Goal: Transaction & Acquisition: Purchase product/service

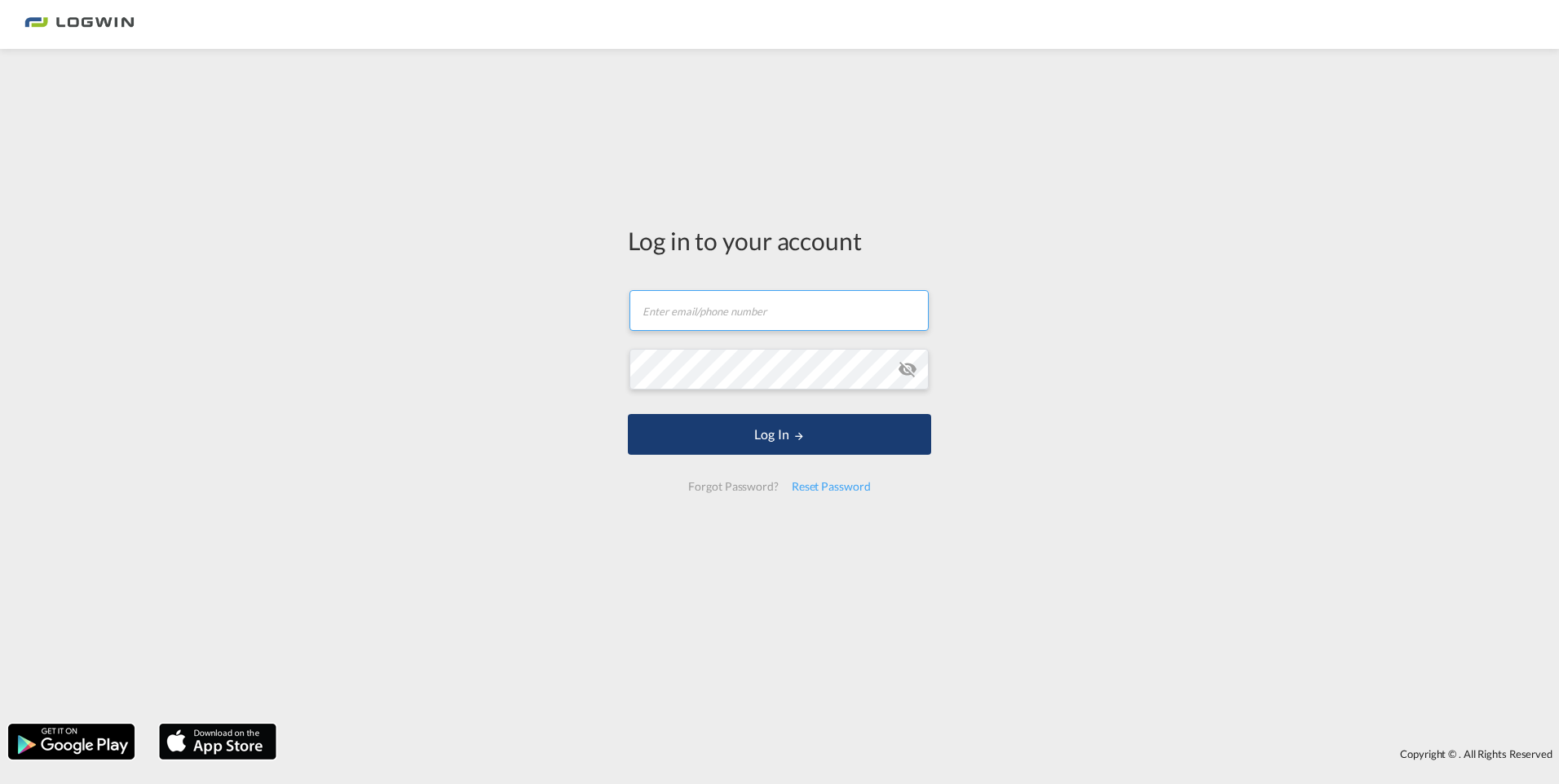
type input "[PERSON_NAME][EMAIL_ADDRESS][DOMAIN_NAME]"
click at [713, 446] on button "Log In" at bounding box center [779, 434] width 303 height 40
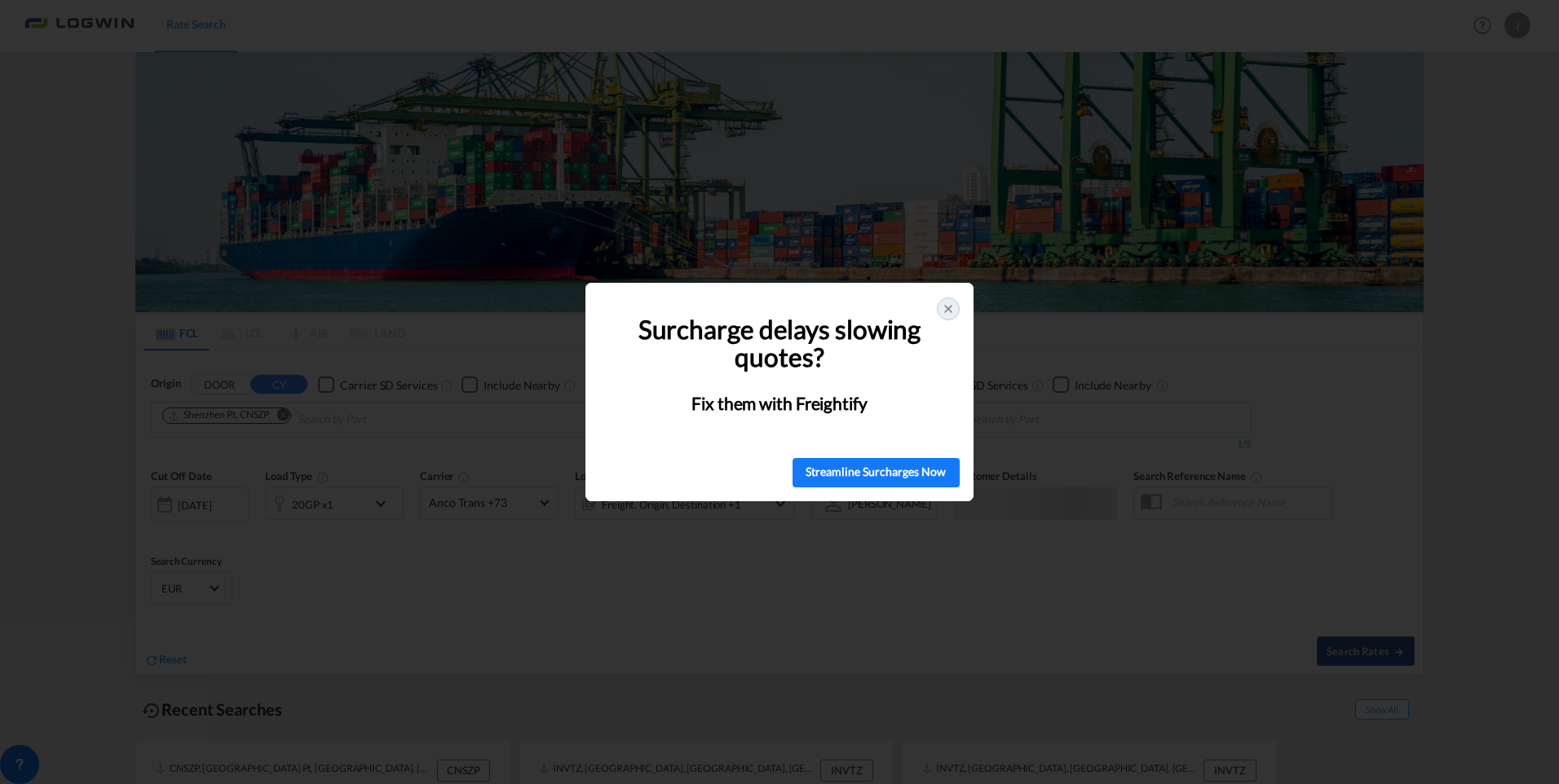
click at [946, 307] on icon at bounding box center [948, 309] width 6 height 6
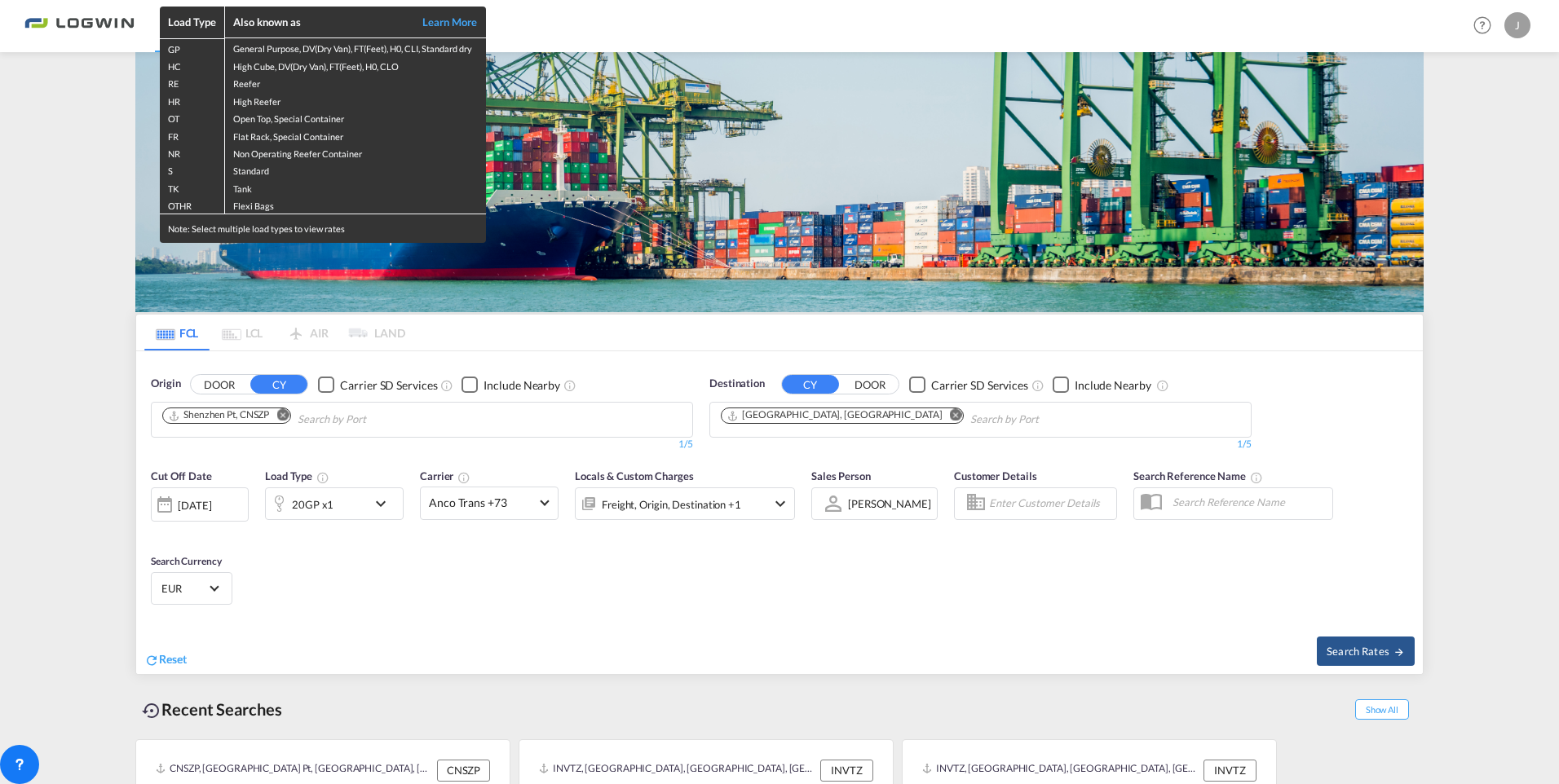
click at [613, 165] on div "Load Type Also known as Learn More GP General Purpose, DV(Dry Van), FT(Feet), H…" at bounding box center [779, 392] width 1559 height 784
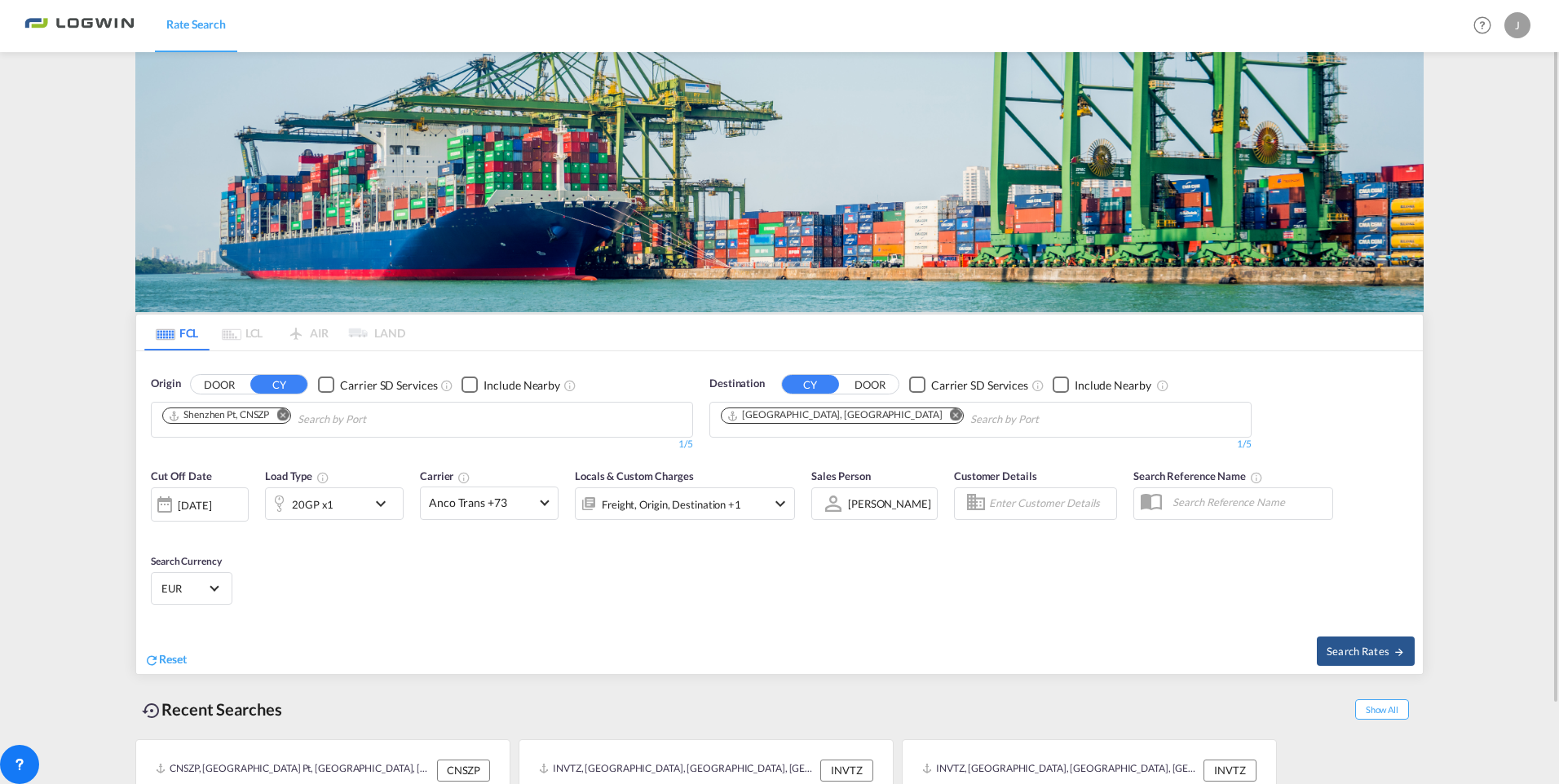
click at [287, 417] on md-icon "Remove" at bounding box center [282, 416] width 12 height 12
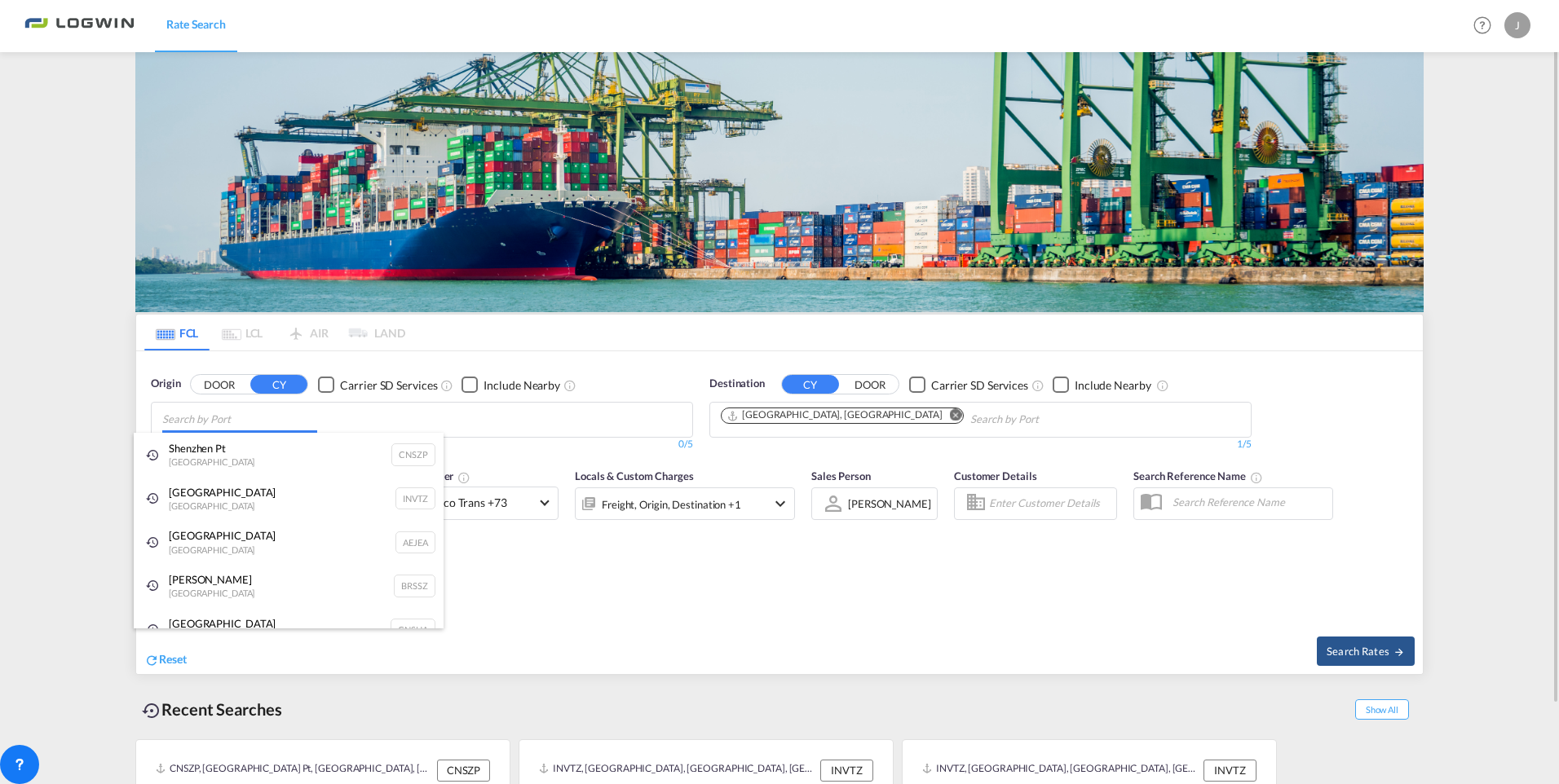
click at [281, 417] on body "Rate Search Rate Search Help Resources Product Release J My Profile Logout FCL …" at bounding box center [779, 392] width 1559 height 784
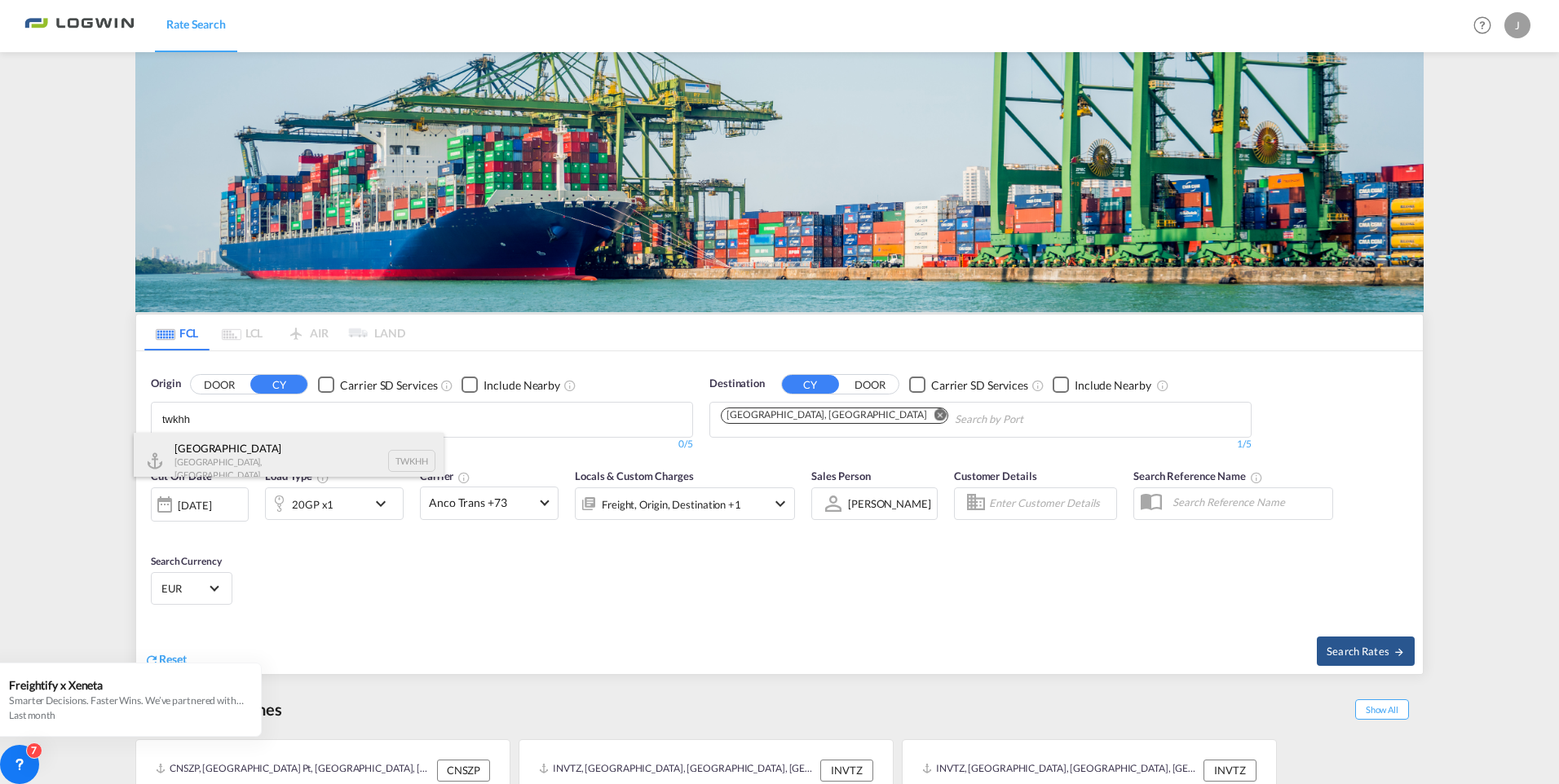
type input "twkhh"
click at [255, 455] on div "[GEOGRAPHIC_DATA] [GEOGRAPHIC_DATA], Province of [GEOGRAPHIC_DATA] TWKHH" at bounding box center [288, 461] width 310 height 56
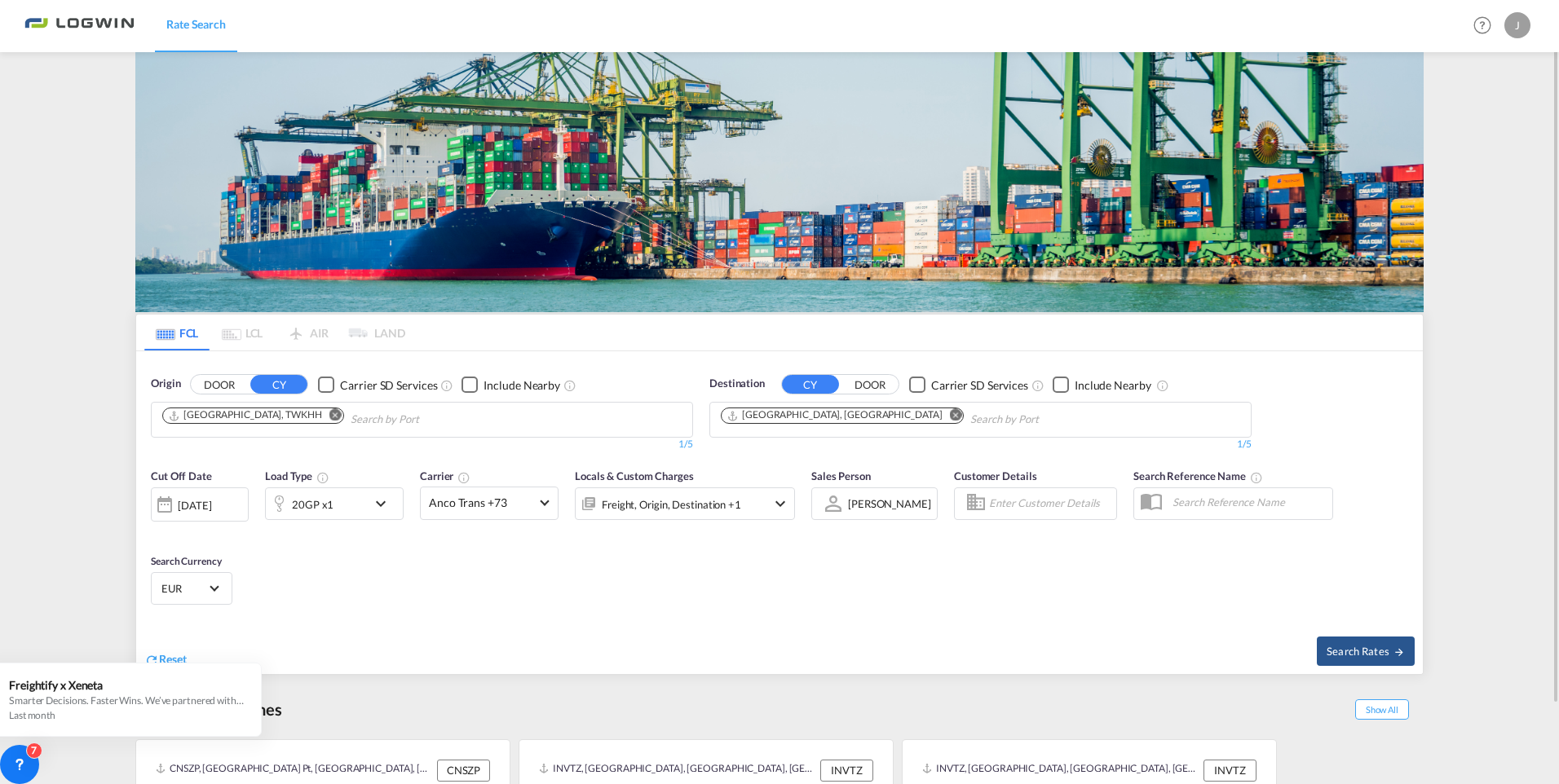
click at [387, 508] on md-icon "icon-chevron-down" at bounding box center [385, 504] width 28 height 19
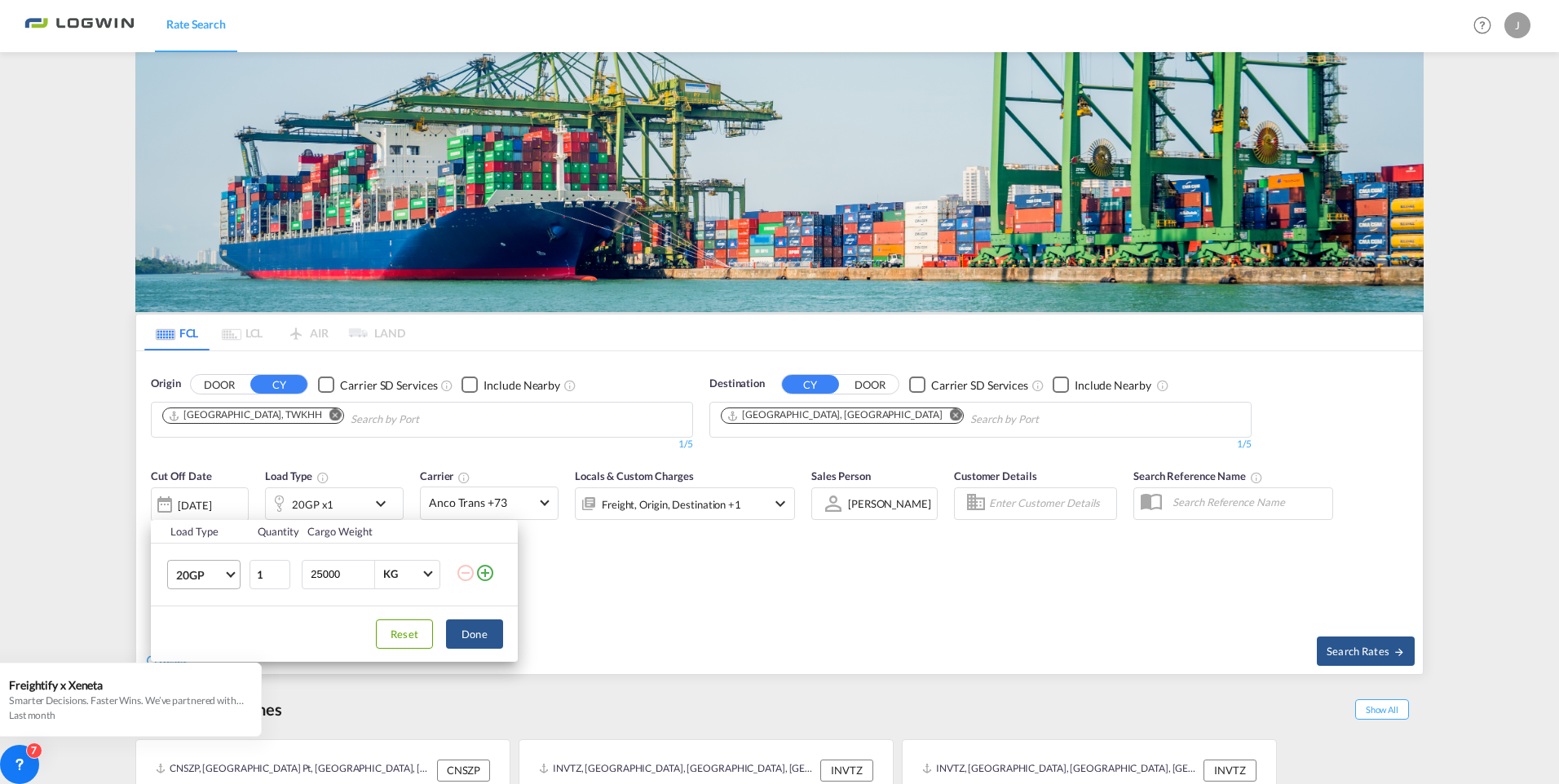
click at [226, 573] on md-select-value "20GP" at bounding box center [207, 575] width 65 height 28
click at [218, 583] on md-option "20GP" at bounding box center [218, 575] width 111 height 40
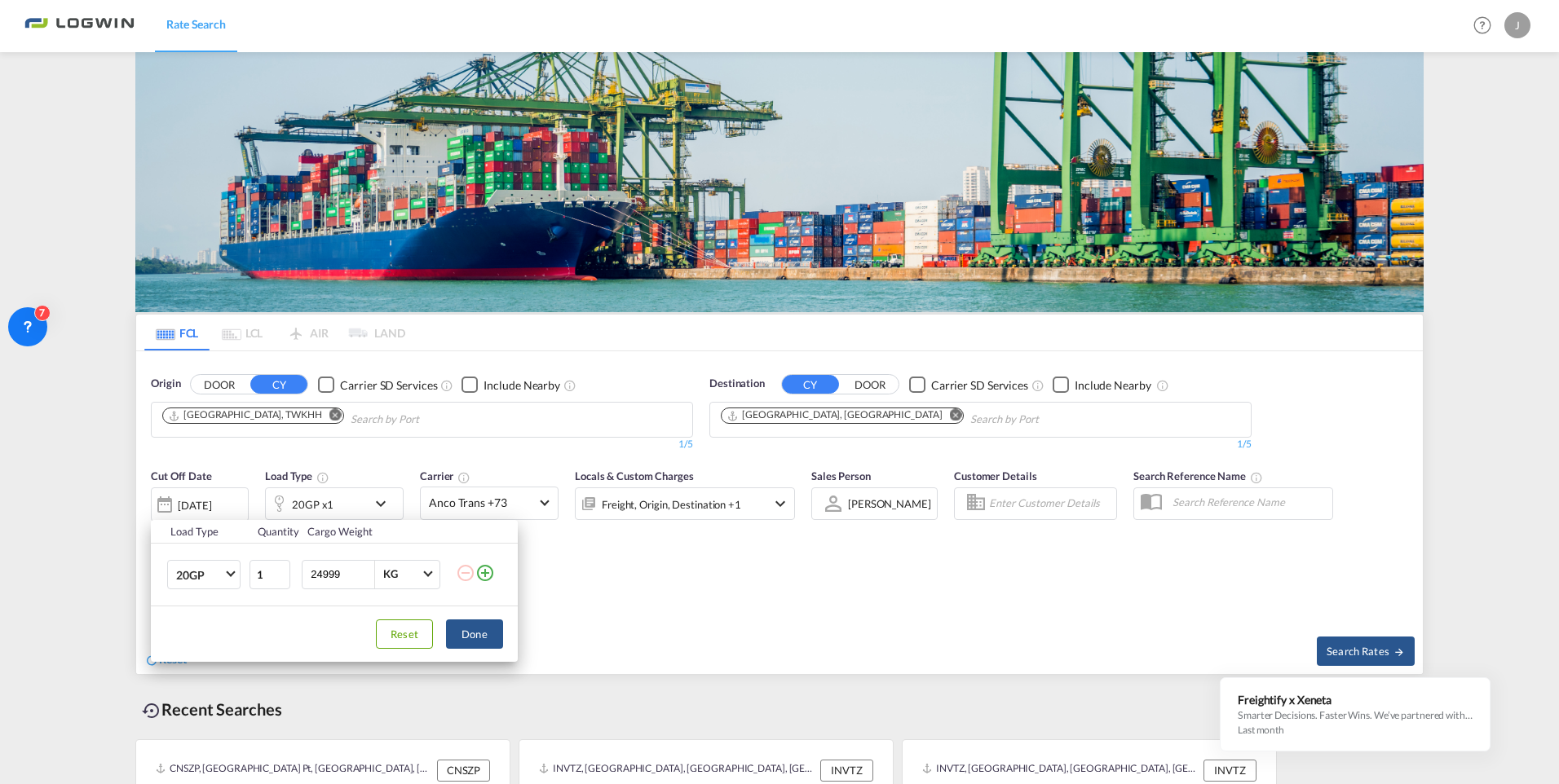
click at [368, 575] on input "24999" at bounding box center [342, 575] width 65 height 28
click at [365, 578] on input "24998" at bounding box center [342, 575] width 65 height 28
click at [365, 578] on input "24997" at bounding box center [342, 575] width 65 height 28
click at [365, 578] on input "24996" at bounding box center [342, 575] width 65 height 28
click at [333, 575] on input "24996" at bounding box center [342, 575] width 65 height 28
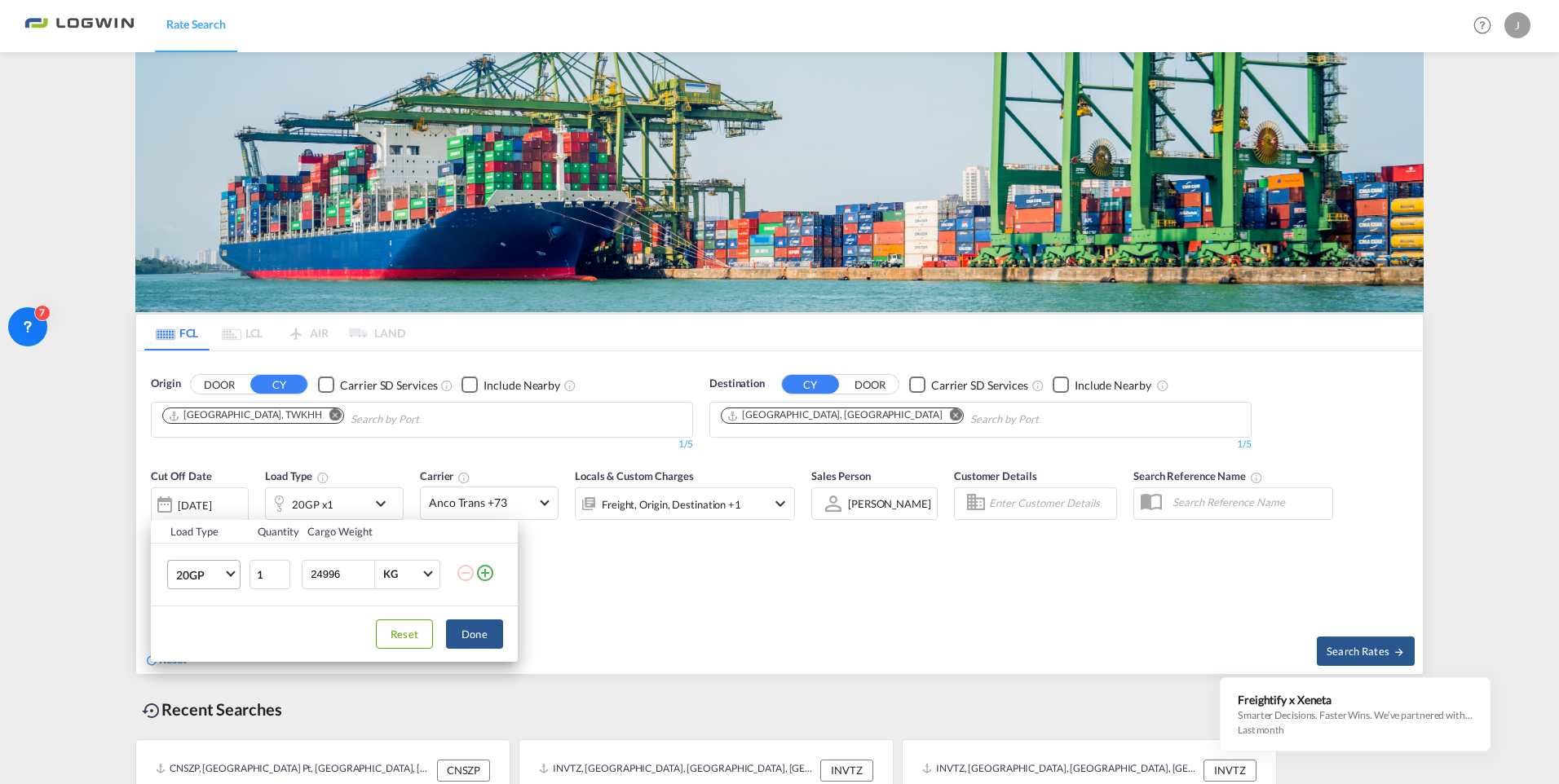
drag, startPoint x: 354, startPoint y: 574, endPoint x: 202, endPoint y: 565, distance: 152.3
click at [205, 570] on tr "20GP 1 24996 KG KG" at bounding box center [334, 574] width 367 height 62
type input "7500"
click at [488, 634] on button "Done" at bounding box center [474, 634] width 57 height 29
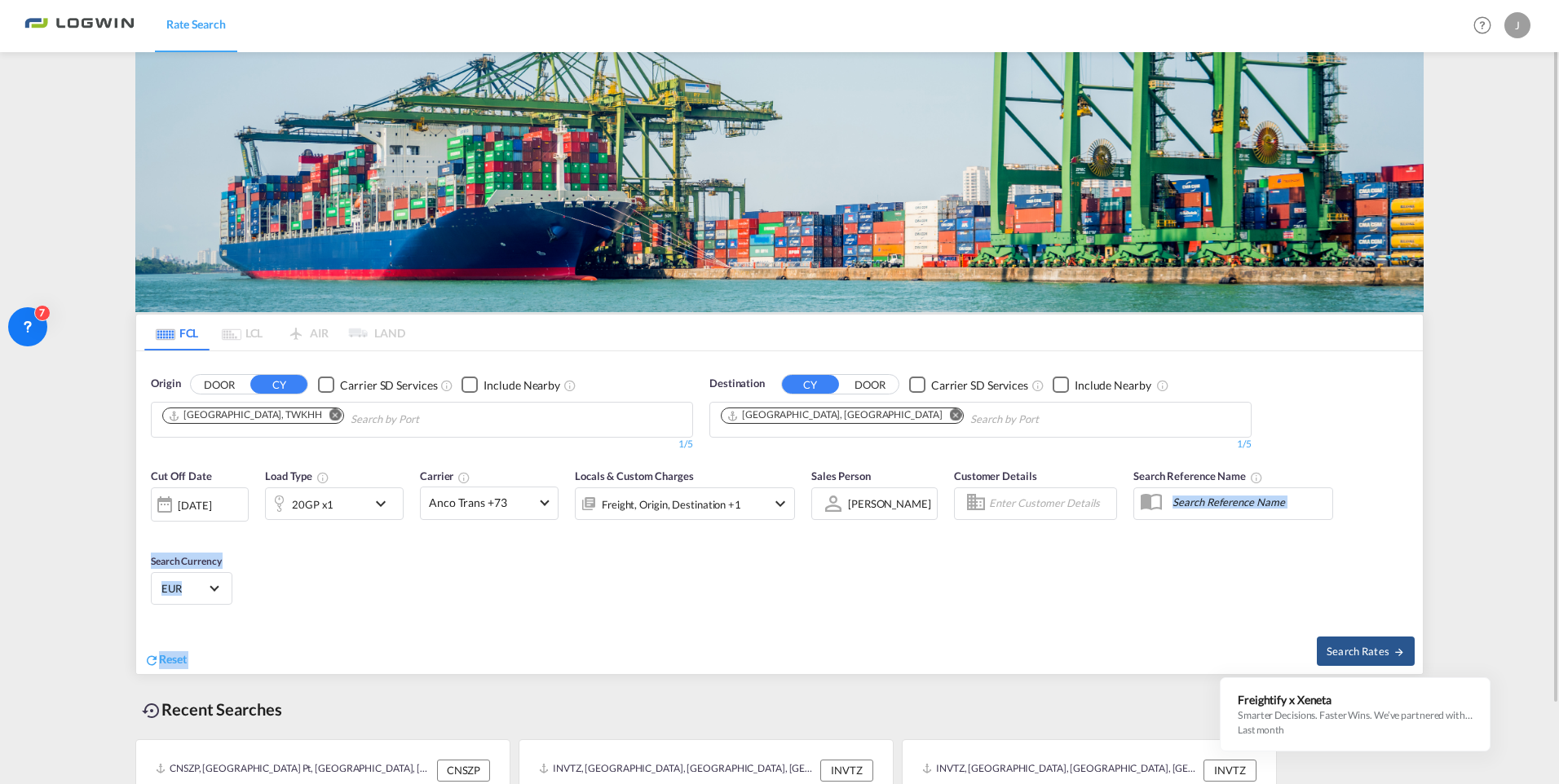
click at [1326, 623] on div "Cut Off Date [DATE] [DATE] Load Type 20GP x1 Carrier Anco Trans +73 Online Rate…" at bounding box center [780, 566] width 1287 height 214
click at [1369, 665] on div "Mark all as read Freightify x Xeneta Smarter Decisions. Faster Wins. We’ve part…" at bounding box center [1359, 706] width 295 height 91
click at [1107, 600] on div "Cut Off Date [DATE] [DATE] Load Type 20GP x1 Carrier Anco Trans +73 Online Rate…" at bounding box center [780, 539] width 1287 height 159
click at [1377, 641] on button "Search Rates" at bounding box center [1366, 650] width 98 height 29
type input "TWKHH to DEHAM / [DATE]"
